Goal: Information Seeking & Learning: Understand process/instructions

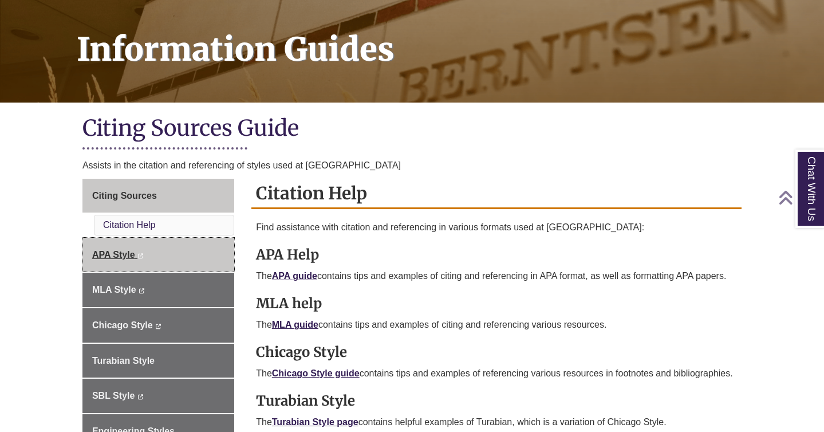
scroll to position [169, 0]
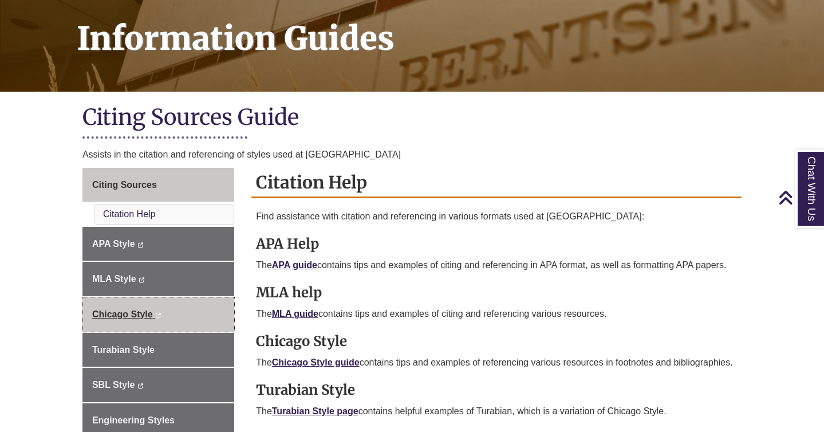
click at [188, 317] on link "Chicago Style This link opens in a new window This link opens in a new window" at bounding box center [158, 314] width 152 height 34
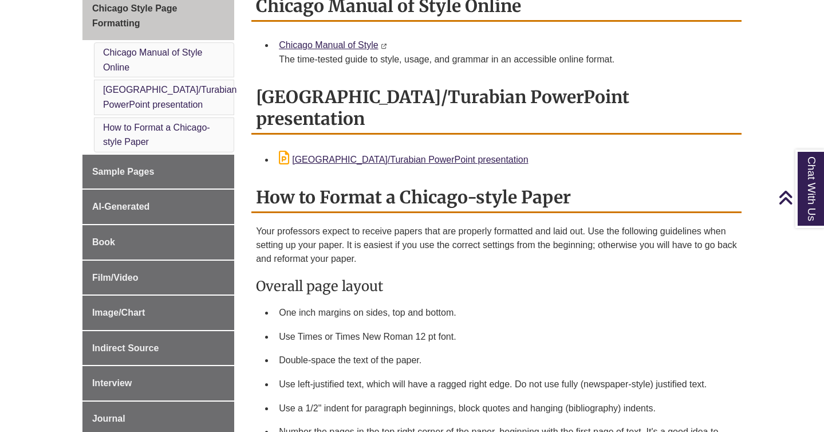
scroll to position [334, 0]
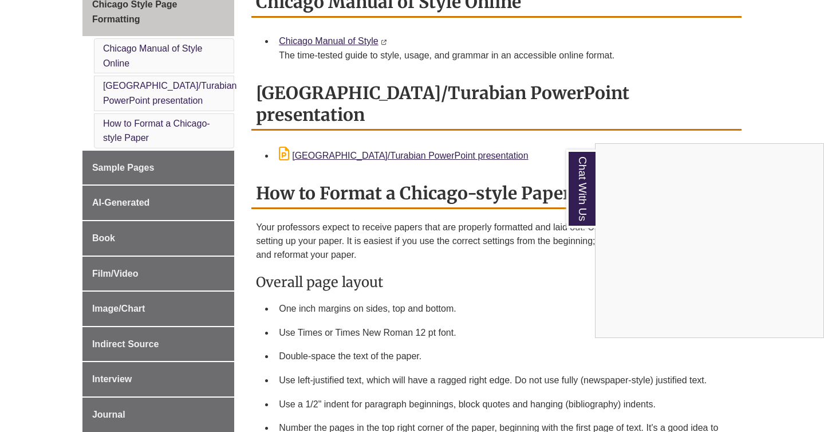
click at [338, 42] on div "Chat With Us" at bounding box center [412, 216] width 824 height 432
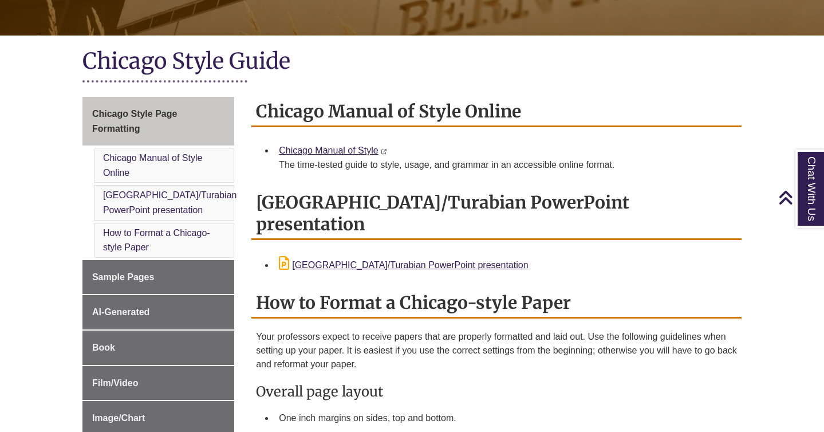
scroll to position [156, 0]
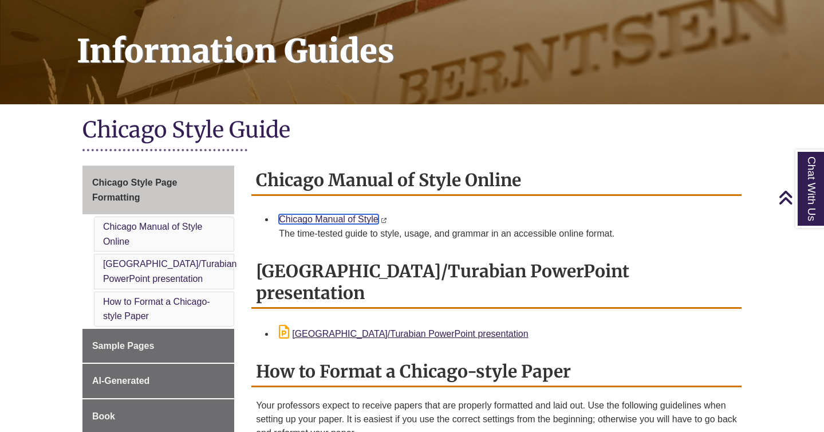
click at [349, 219] on link "Chicago Manual of Style" at bounding box center [328, 219] width 99 height 10
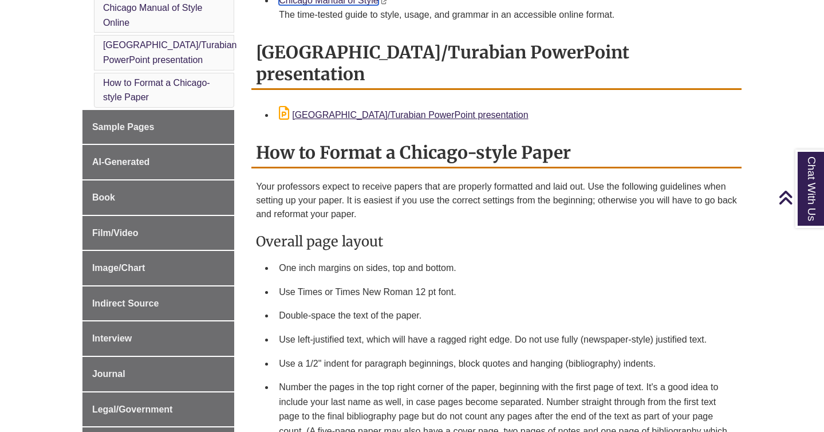
scroll to position [394, 0]
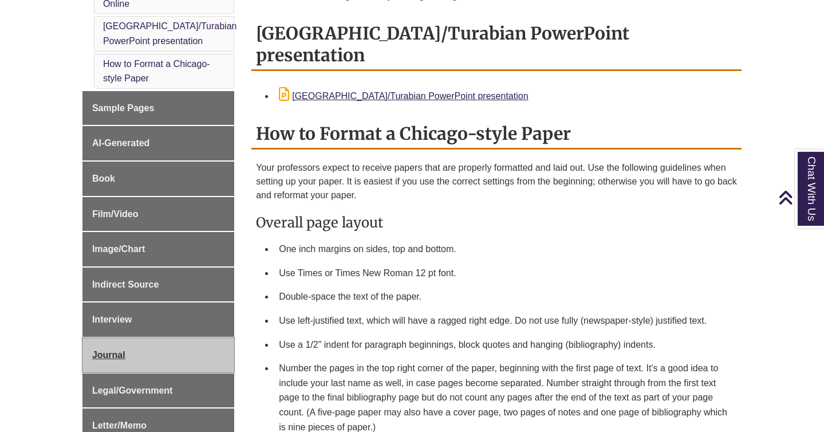
click at [180, 355] on link "Journal" at bounding box center [158, 355] width 152 height 34
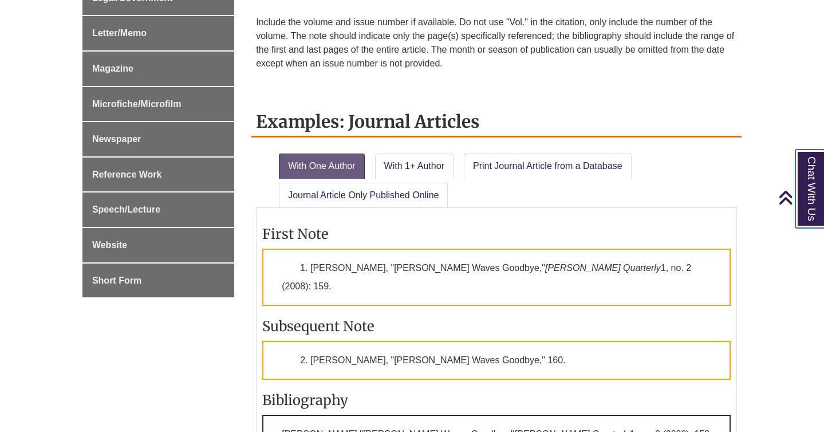
scroll to position [738, 0]
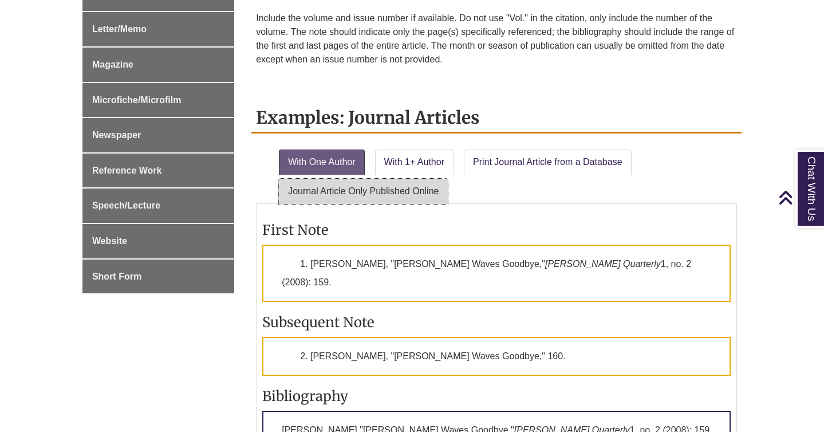
click at [415, 199] on link "Journal Article Only Published Online" at bounding box center [363, 191] width 169 height 25
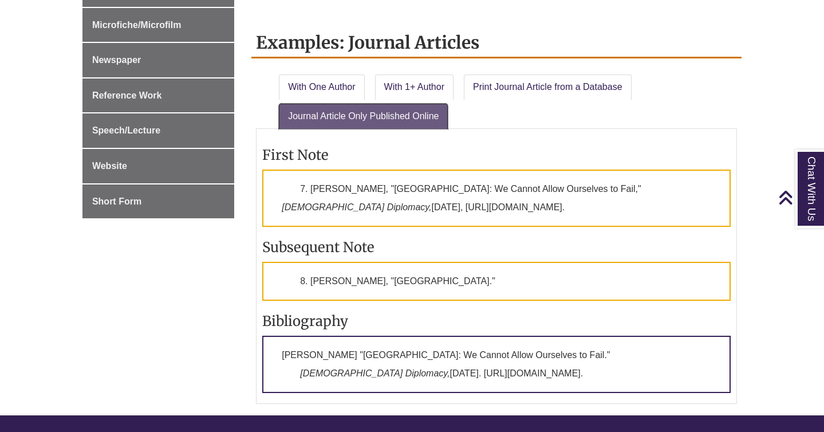
scroll to position [816, 0]
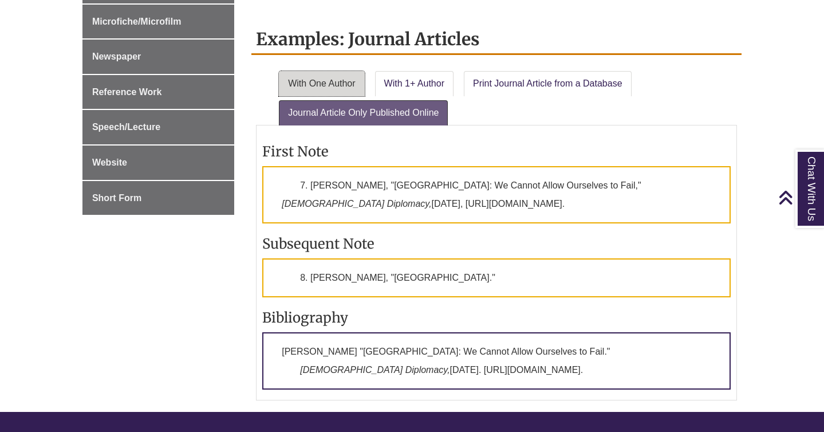
click at [346, 82] on link "With One Author" at bounding box center [321, 83] width 85 height 25
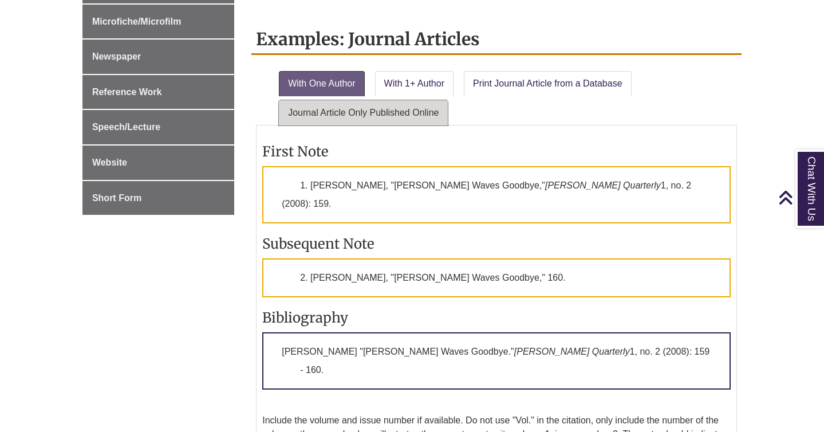
click at [353, 107] on link "Journal Article Only Published Online" at bounding box center [363, 112] width 169 height 25
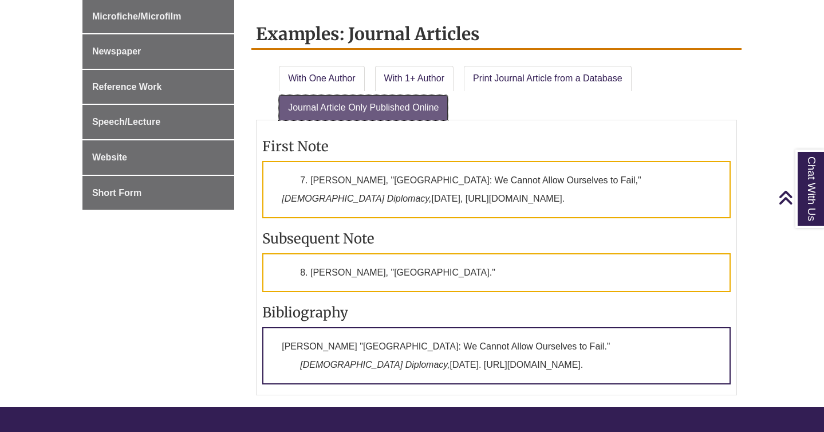
scroll to position [813, 0]
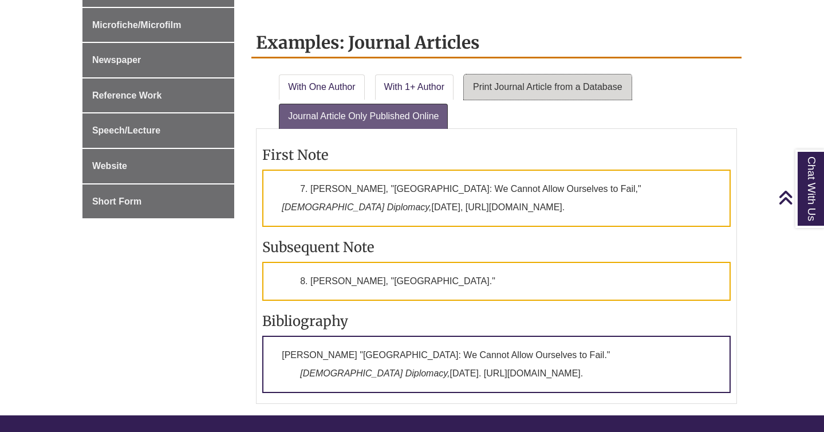
click at [479, 88] on link "Print Journal Article from a Database" at bounding box center [548, 86] width 168 height 25
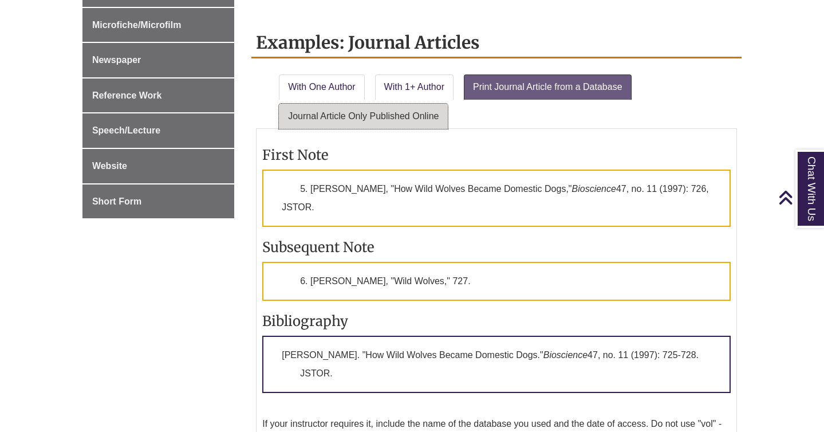
click at [385, 125] on link "Journal Article Only Published Online" at bounding box center [363, 116] width 169 height 25
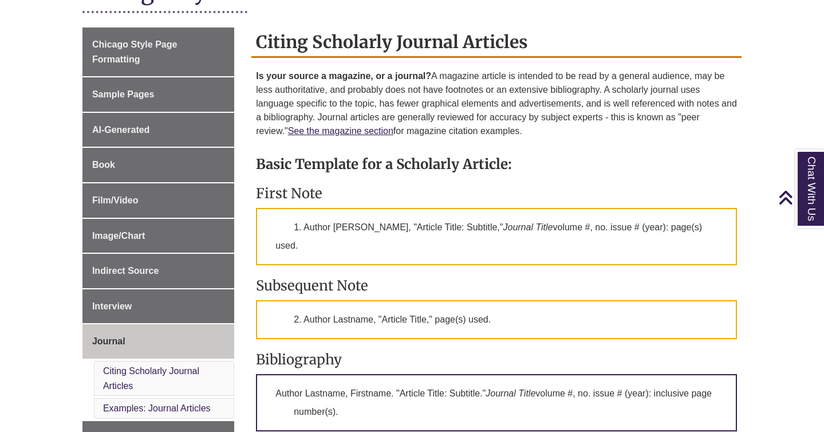
scroll to position [311, 0]
